Goal: Transaction & Acquisition: Purchase product/service

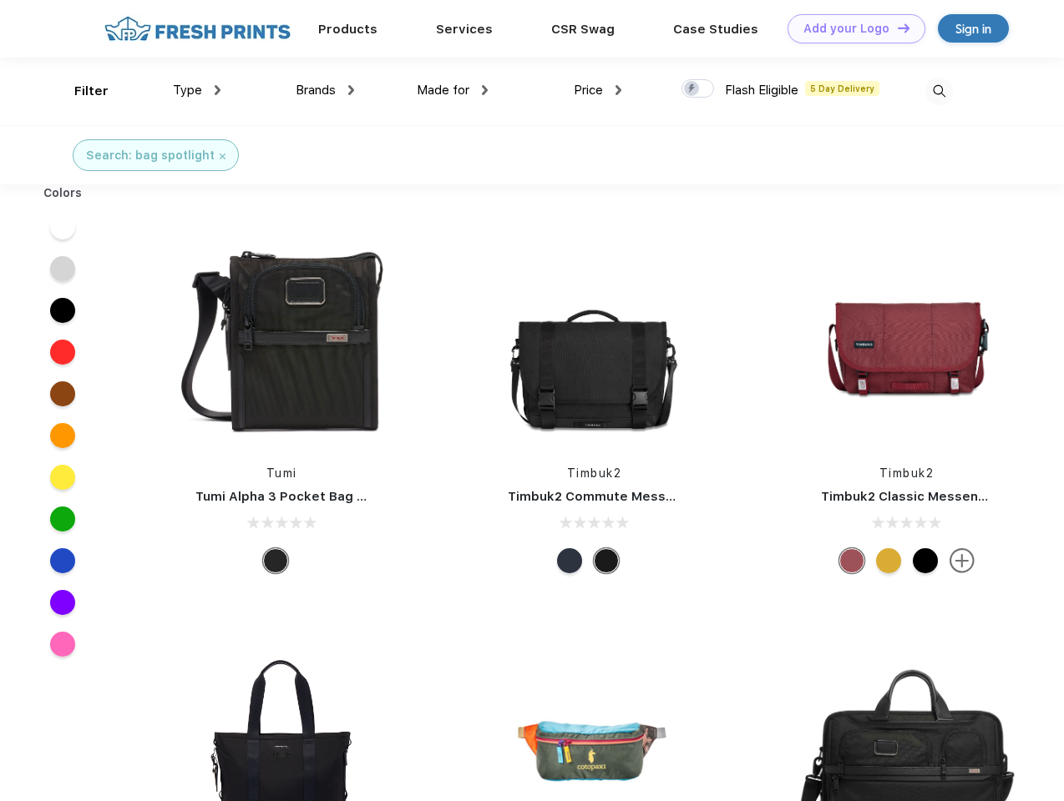
scroll to position [1, 0]
click at [850, 28] on link "Add your Logo Design Tool" at bounding box center [856, 28] width 138 height 29
click at [0, 0] on div "Design Tool" at bounding box center [0, 0] width 0 height 0
click at [896, 28] on link "Add your Logo Design Tool" at bounding box center [856, 28] width 138 height 29
click at [80, 91] on div "Filter" at bounding box center [91, 91] width 34 height 19
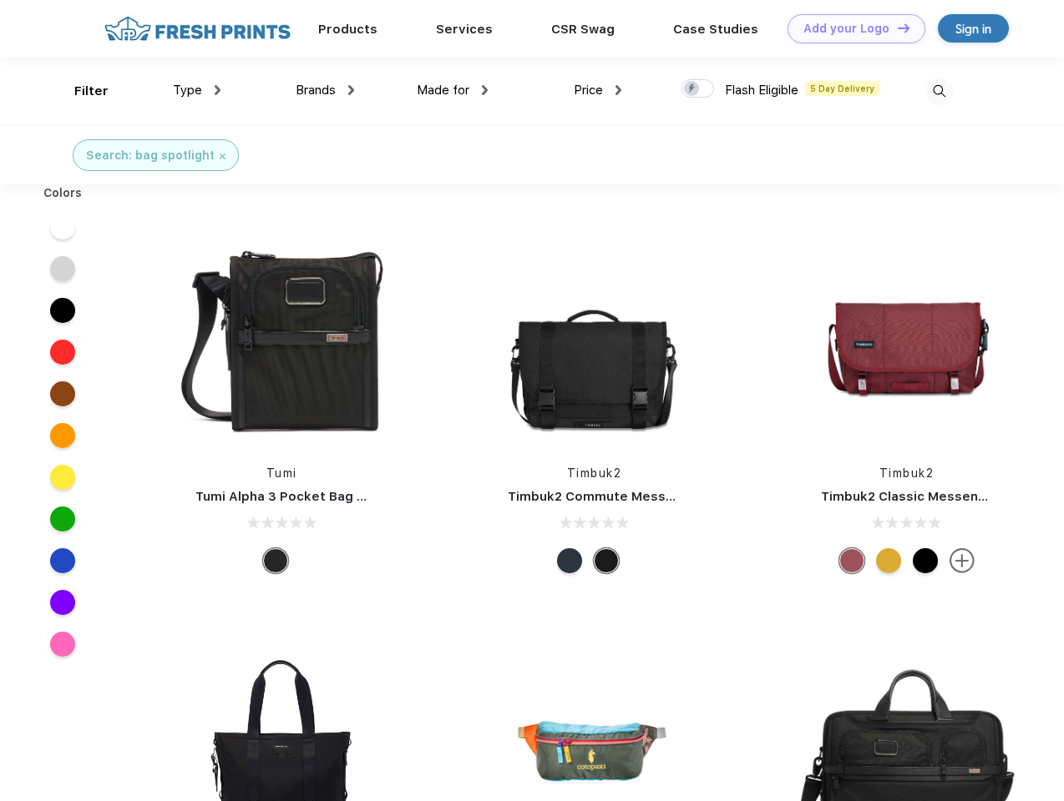
click at [197, 90] on span "Type" at bounding box center [187, 90] width 29 height 15
click at [325, 90] on span "Brands" at bounding box center [316, 90] width 40 height 15
click at [452, 90] on span "Made for" at bounding box center [443, 90] width 53 height 15
click at [598, 90] on span "Price" at bounding box center [588, 90] width 29 height 15
click at [698, 89] on div at bounding box center [697, 88] width 33 height 18
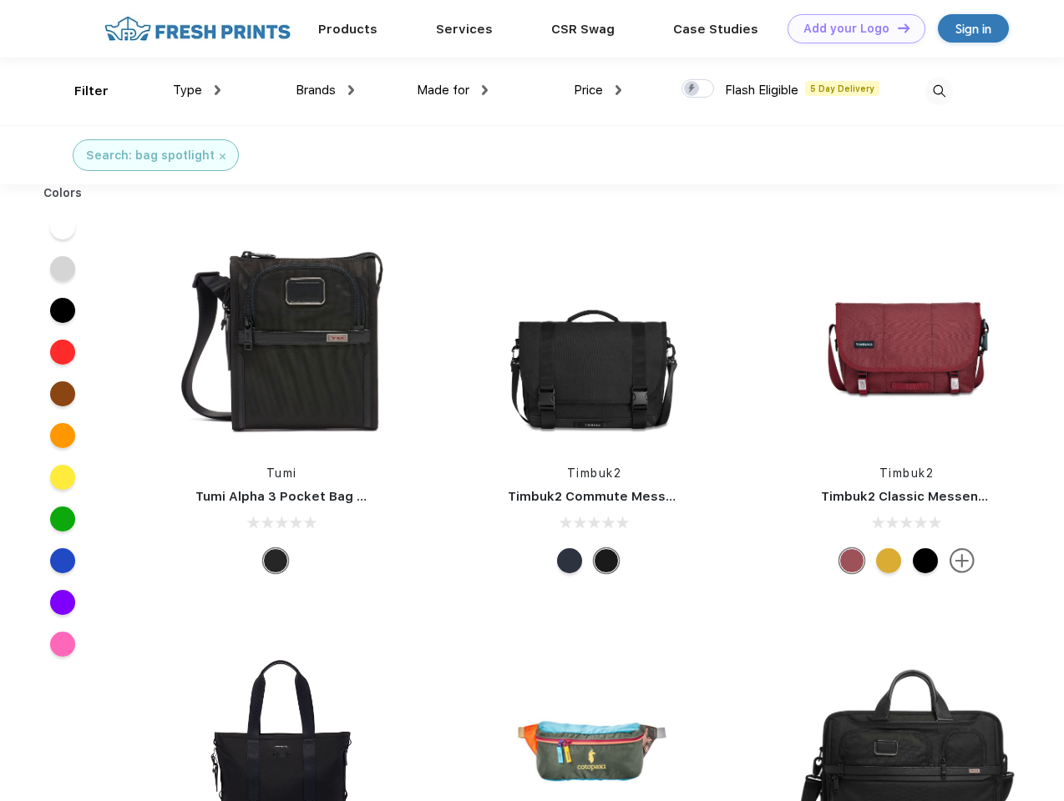
click at [692, 89] on input "checkbox" at bounding box center [686, 83] width 11 height 11
click at [938, 91] on img at bounding box center [939, 92] width 28 height 28
